Goal: Information Seeking & Learning: Learn about a topic

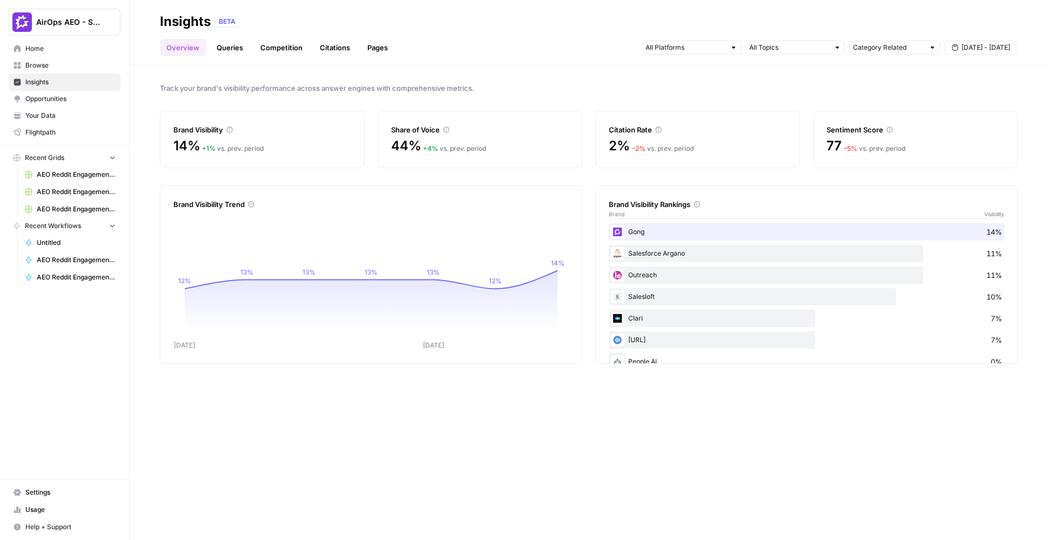
click at [223, 52] on link "Queries" at bounding box center [229, 47] width 39 height 17
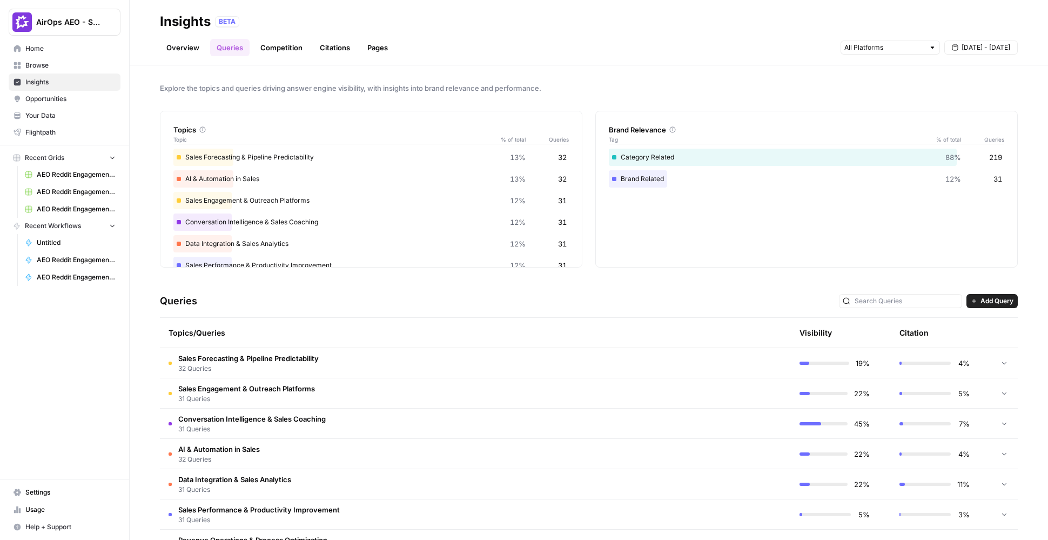
click at [342, 358] on td "Sales Forecasting & Pipeline Predictability 32 Queries" at bounding box center [424, 363] width 528 height 30
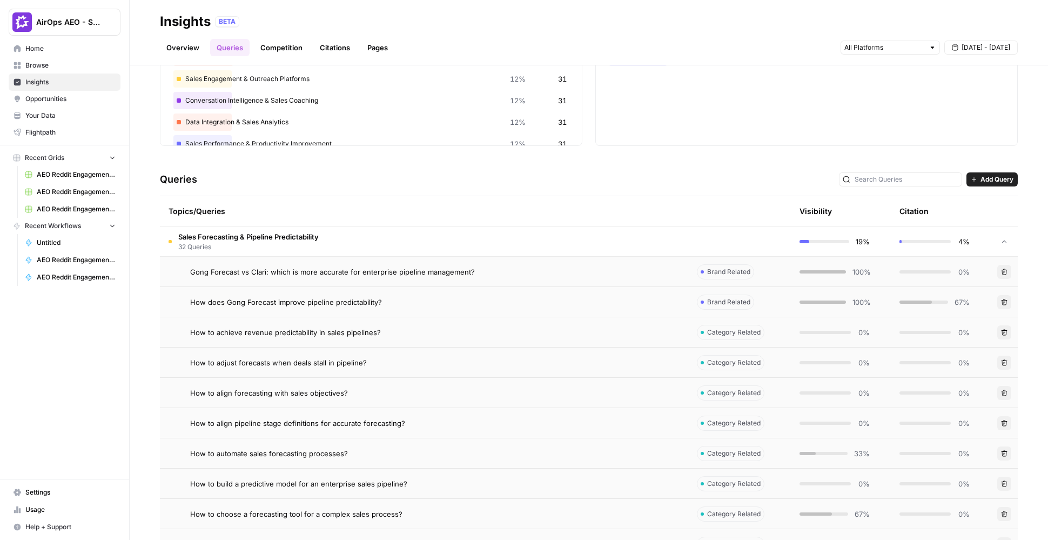
scroll to position [124, 0]
click at [356, 233] on td "Sales Forecasting & Pipeline Predictability 32 Queries" at bounding box center [424, 239] width 528 height 30
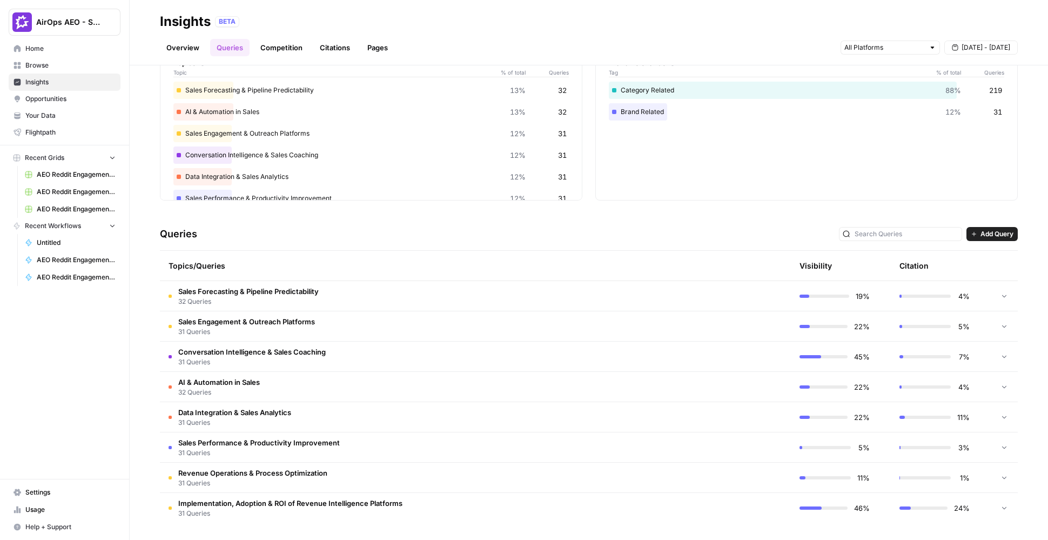
click at [981, 232] on span "Add Query" at bounding box center [997, 234] width 33 height 10
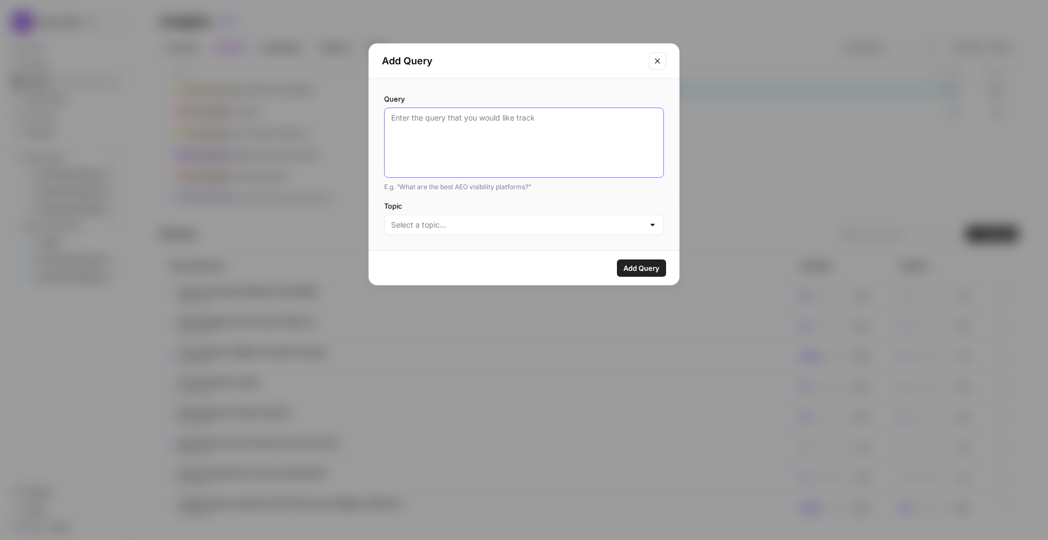
click at [458, 142] on textarea "Query" at bounding box center [524, 142] width 266 height 61
click at [283, 182] on div "Add Query Query E.g. “What are the best AEO visibility platforms?” Topic Add Qu…" at bounding box center [524, 270] width 1048 height 540
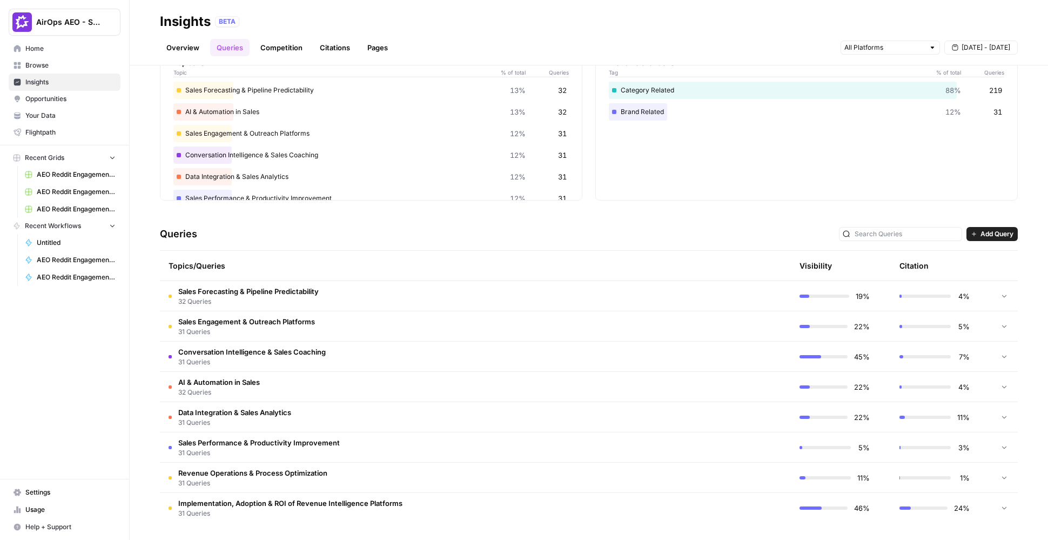
click at [186, 53] on link "Overview" at bounding box center [183, 47] width 46 height 17
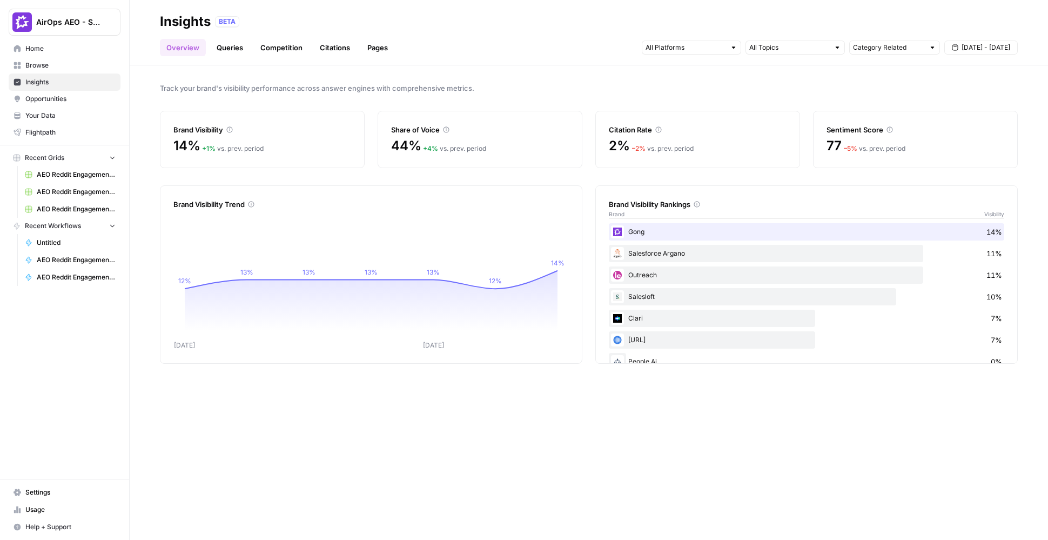
click at [230, 53] on link "Queries" at bounding box center [229, 47] width 39 height 17
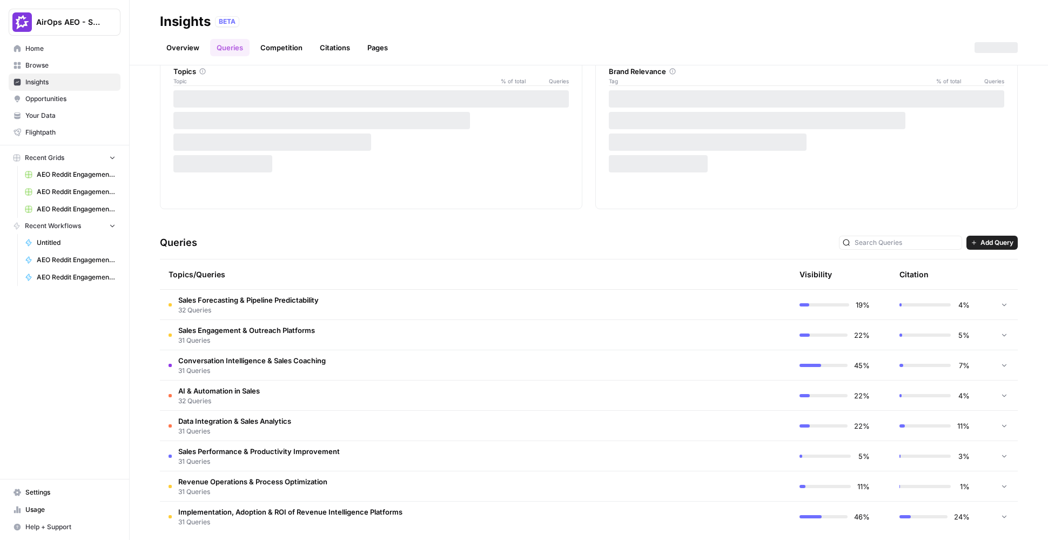
click at [331, 320] on tr "Sales Engagement & Outreach Platforms 31 Queries 22% 5%" at bounding box center [589, 335] width 858 height 30
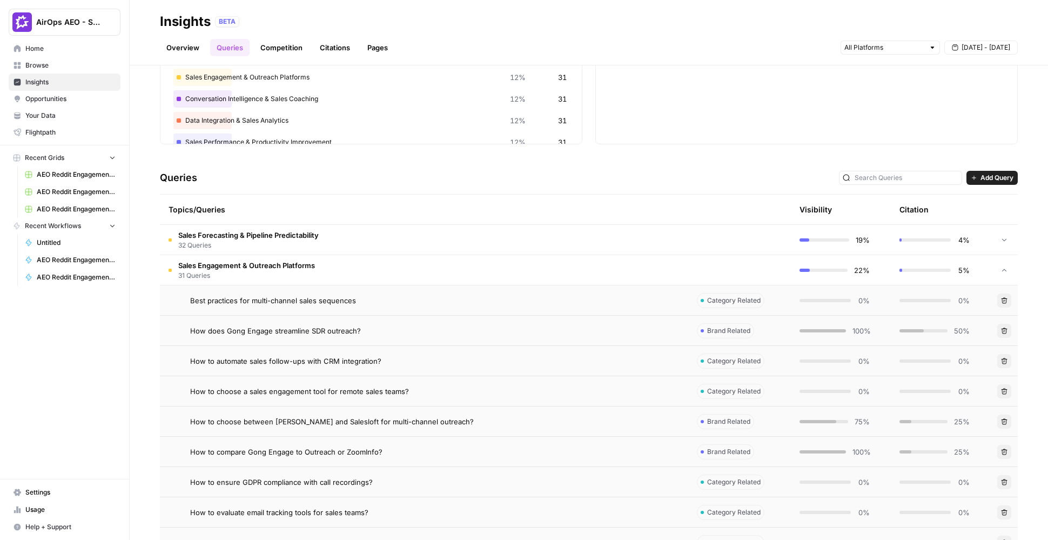
scroll to position [144, 0]
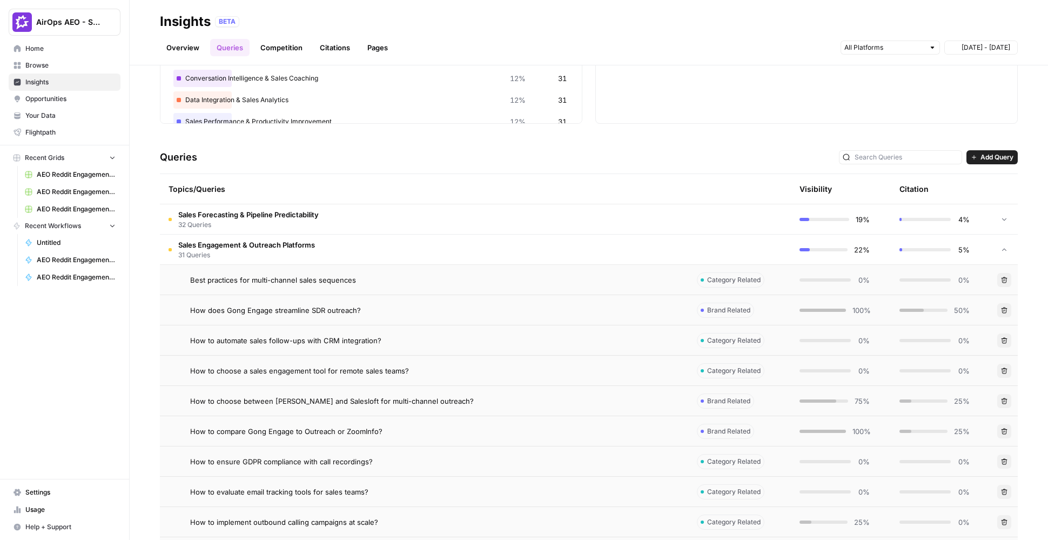
click at [396, 287] on td "Best practices for multi-channel sales sequences" at bounding box center [424, 280] width 528 height 30
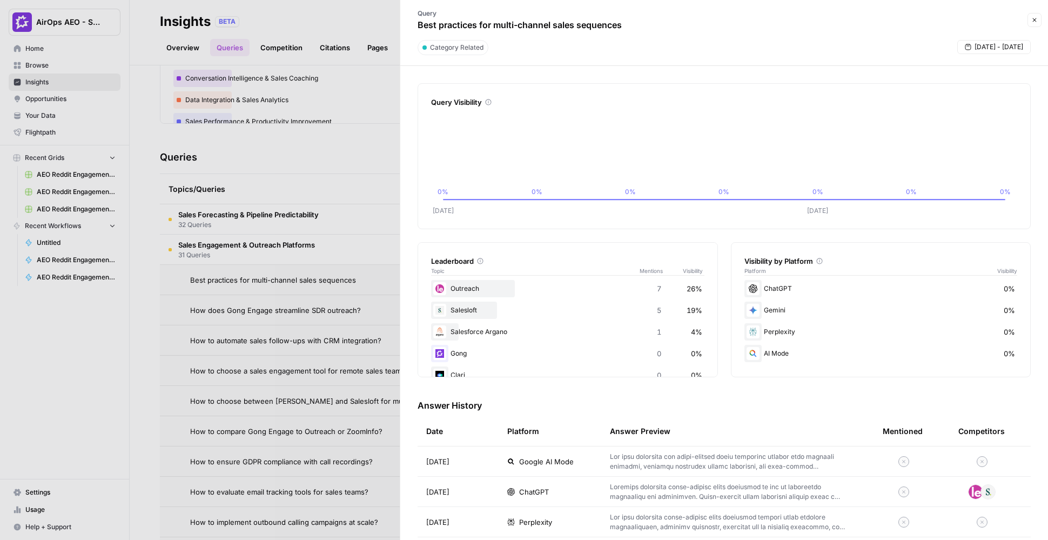
click at [358, 285] on div at bounding box center [524, 270] width 1048 height 540
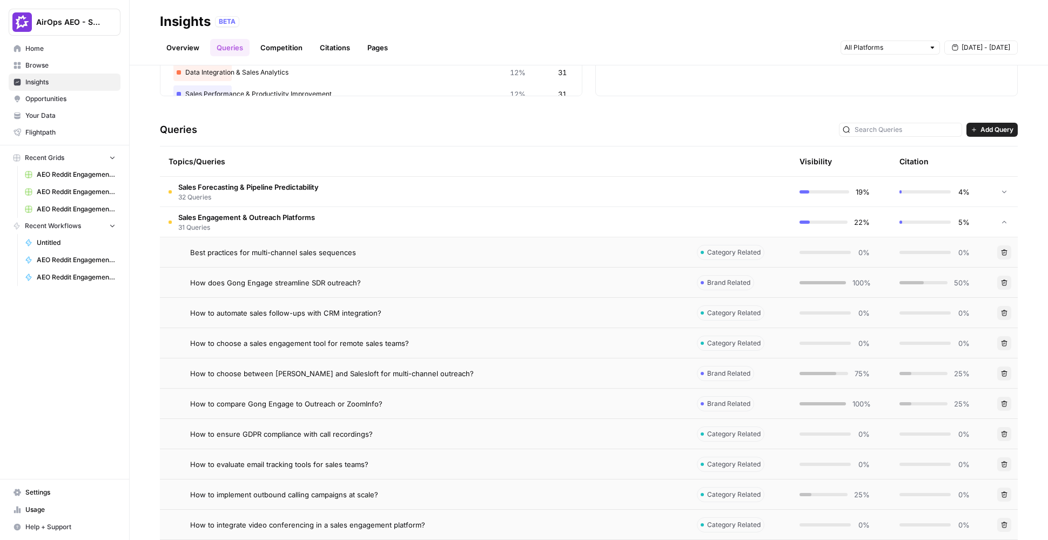
scroll to position [188, 0]
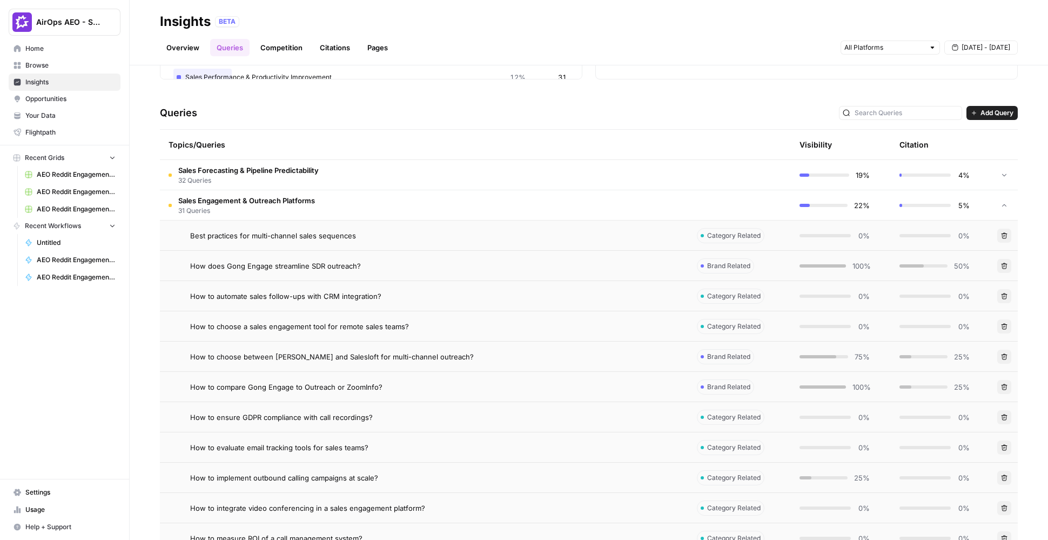
click at [440, 271] on td "How does Gong Engage streamline SDR outreach?" at bounding box center [424, 266] width 528 height 30
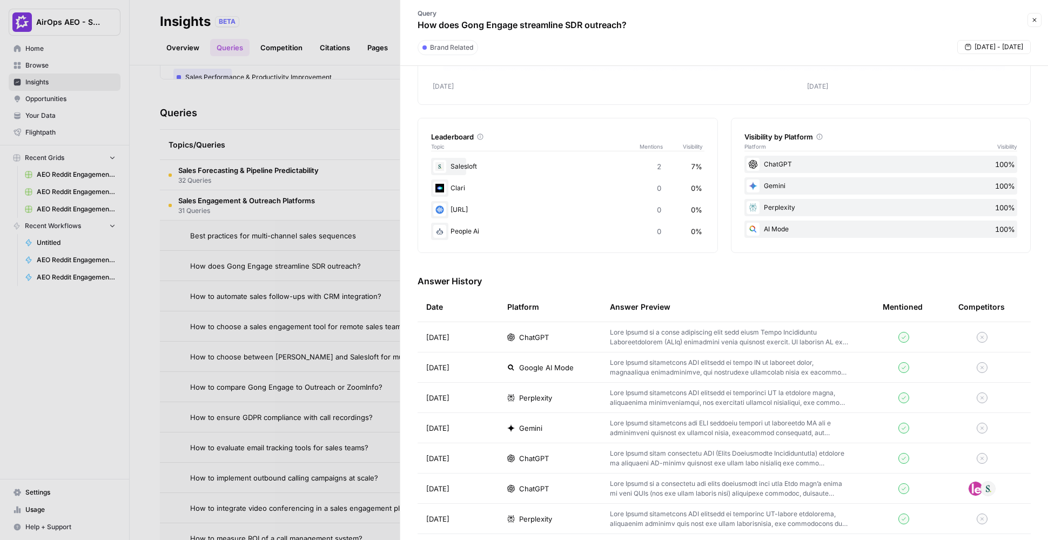
scroll to position [130, 0]
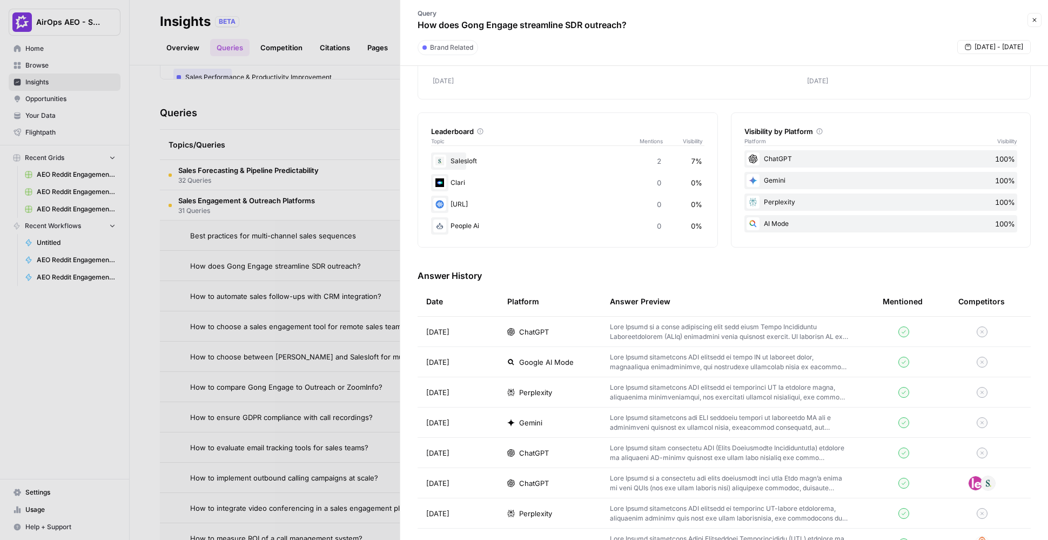
click at [237, 225] on div at bounding box center [524, 270] width 1048 height 540
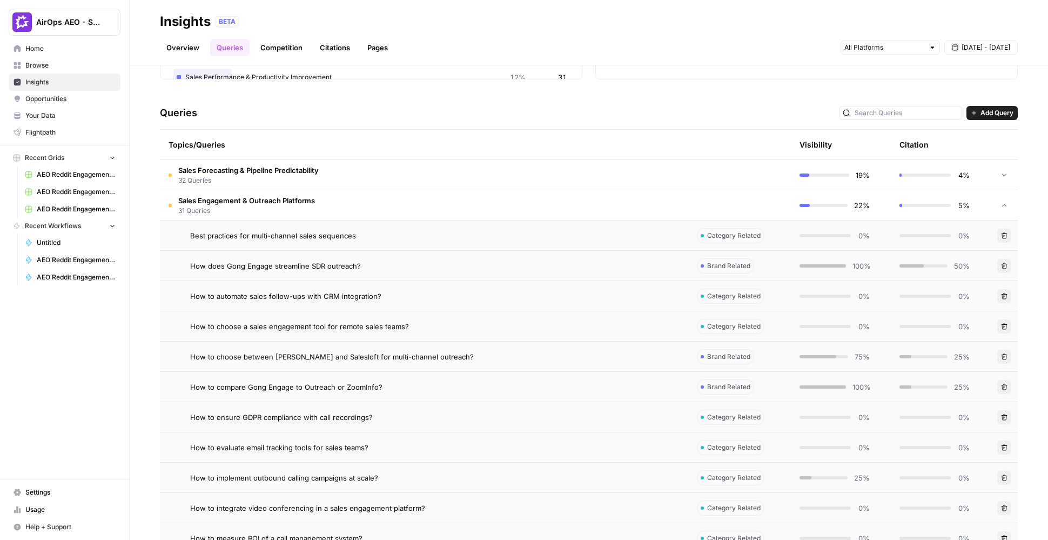
click at [333, 51] on link "Citations" at bounding box center [334, 47] width 43 height 17
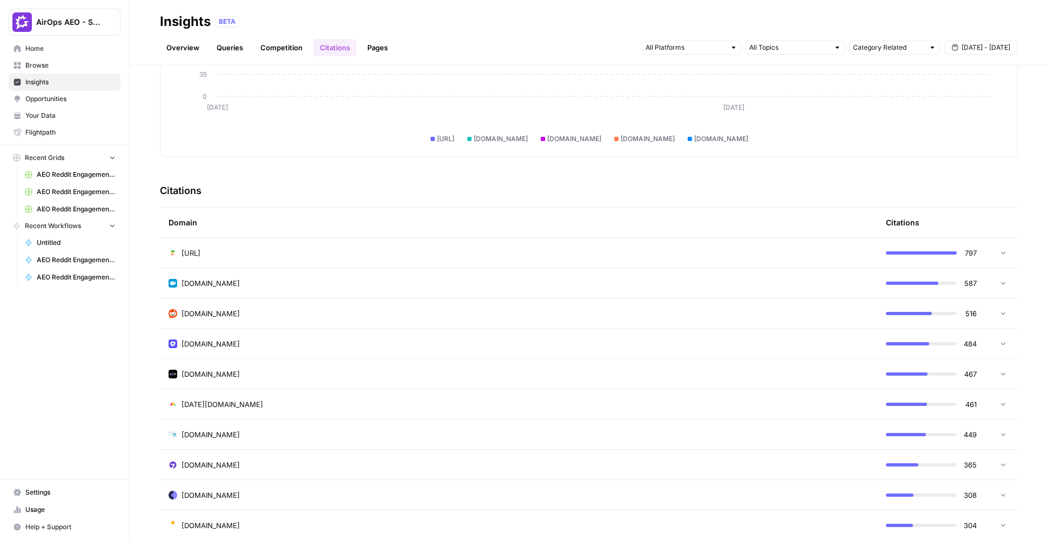
scroll to position [145, 0]
click at [65, 98] on span "Opportunities" at bounding box center [70, 99] width 90 height 10
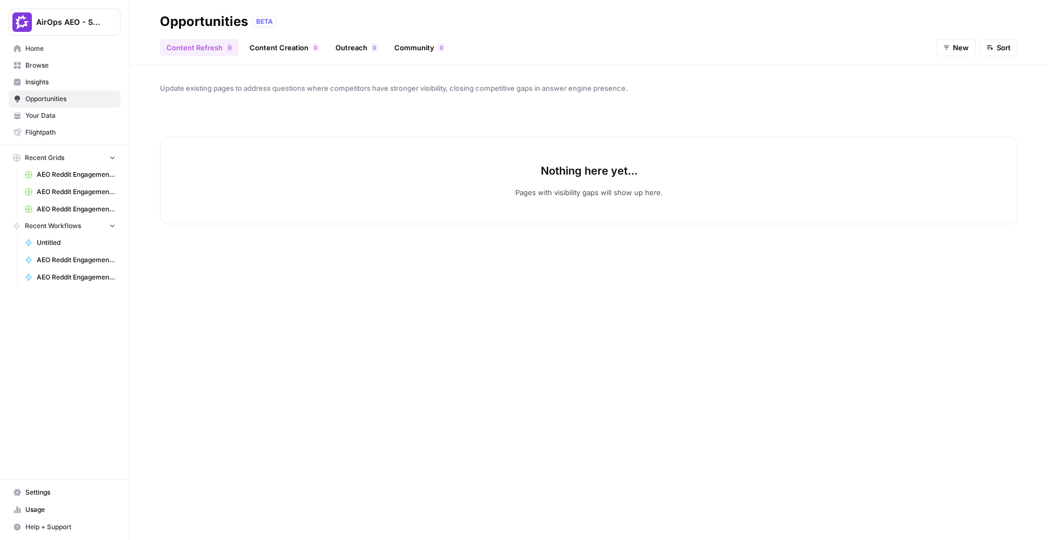
click at [958, 51] on span "New" at bounding box center [961, 47] width 16 height 11
click at [959, 75] on span "All" at bounding box center [966, 73] width 38 height 11
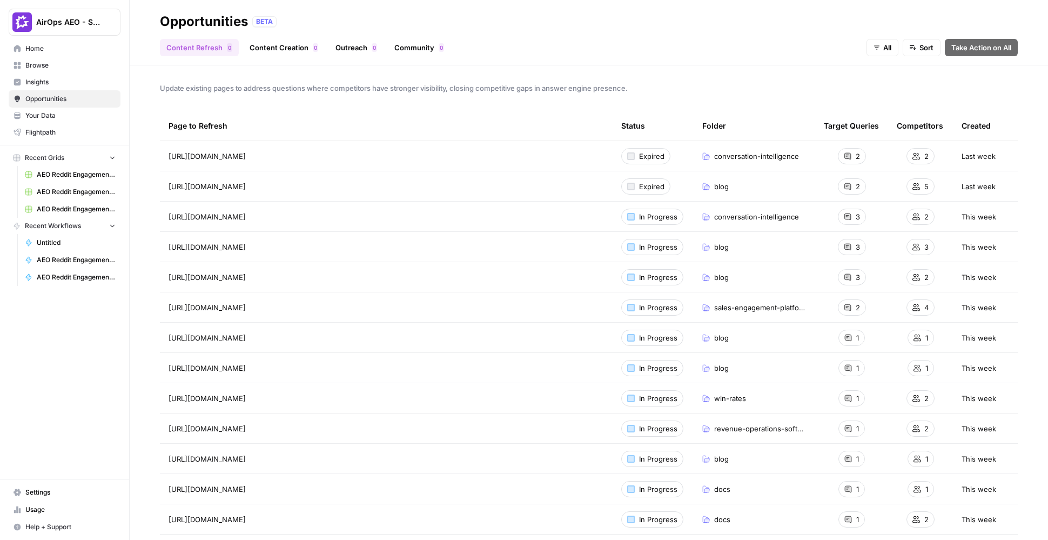
click at [414, 54] on link "Community 0" at bounding box center [419, 47] width 63 height 17
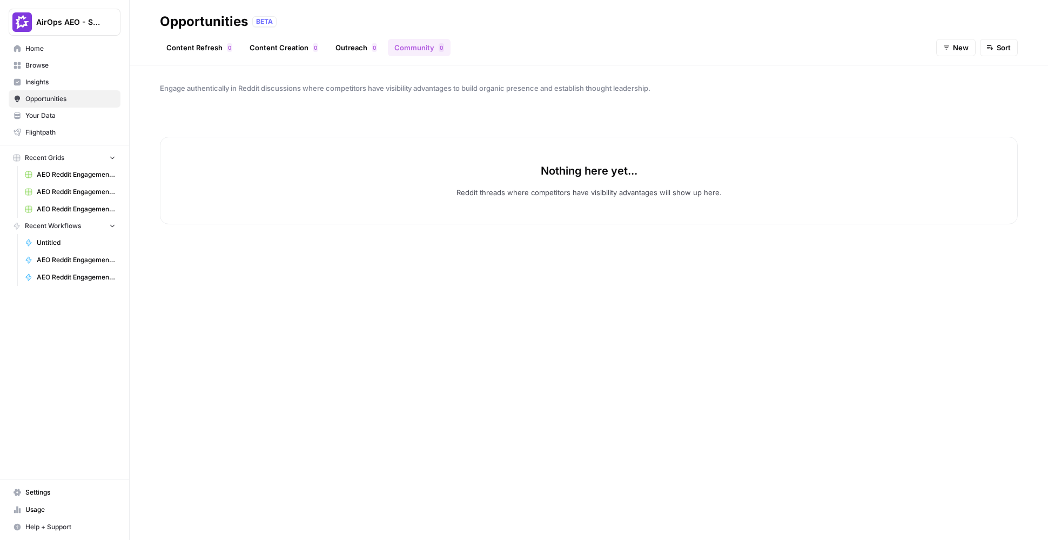
click at [961, 42] on span "New" at bounding box center [961, 47] width 16 height 11
click at [962, 72] on span "All" at bounding box center [966, 73] width 38 height 11
